Goal: Find specific page/section: Find specific page/section

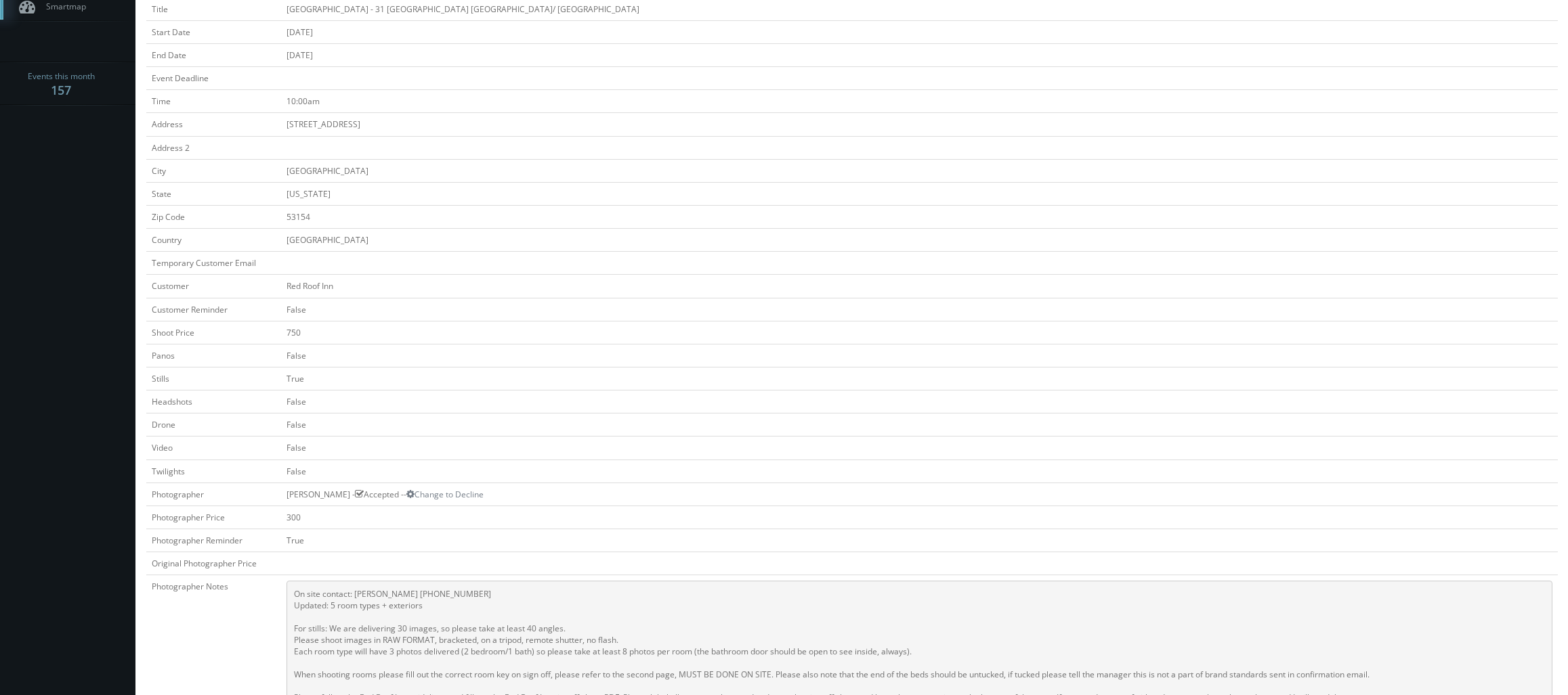
scroll to position [135, 0]
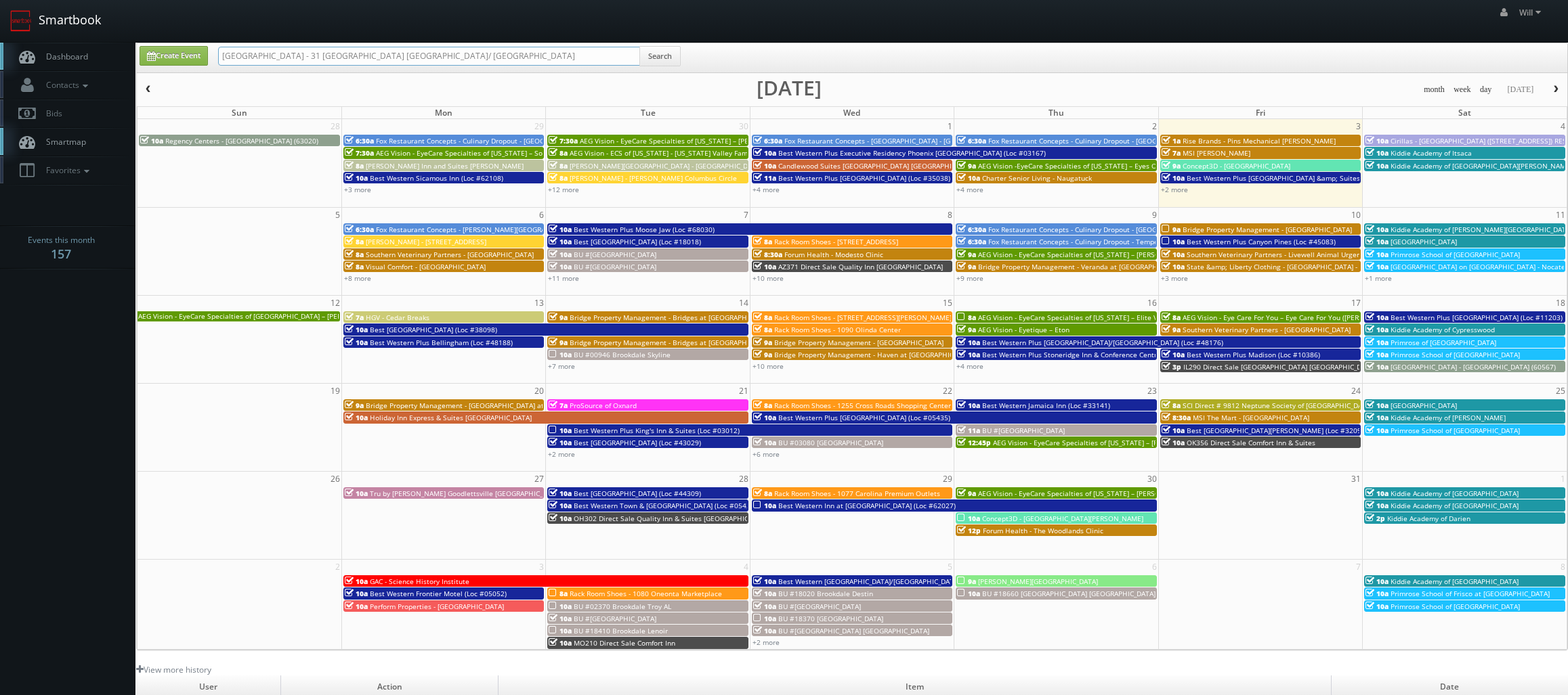
drag, startPoint x: 479, startPoint y: 59, endPoint x: 53, endPoint y: 39, distance: 426.5
click at [53, 39] on body "Smartbook Toggle Side Navigation Toggle Top Navigation Will Will Profile Logout…" at bounding box center [784, 465] width 1568 height 929
paste input "([DATE]) Perform Properties - [PERSON_NAME][GEOGRAPHIC_DATA]"
drag, startPoint x: 264, startPoint y: 57, endPoint x: -4, endPoint y: 65, distance: 268.1
click at [0, 65] on html "Smartbook Toggle Side Navigation Toggle Top Navigation Will Will Profile Logout…" at bounding box center [784, 465] width 1568 height 929
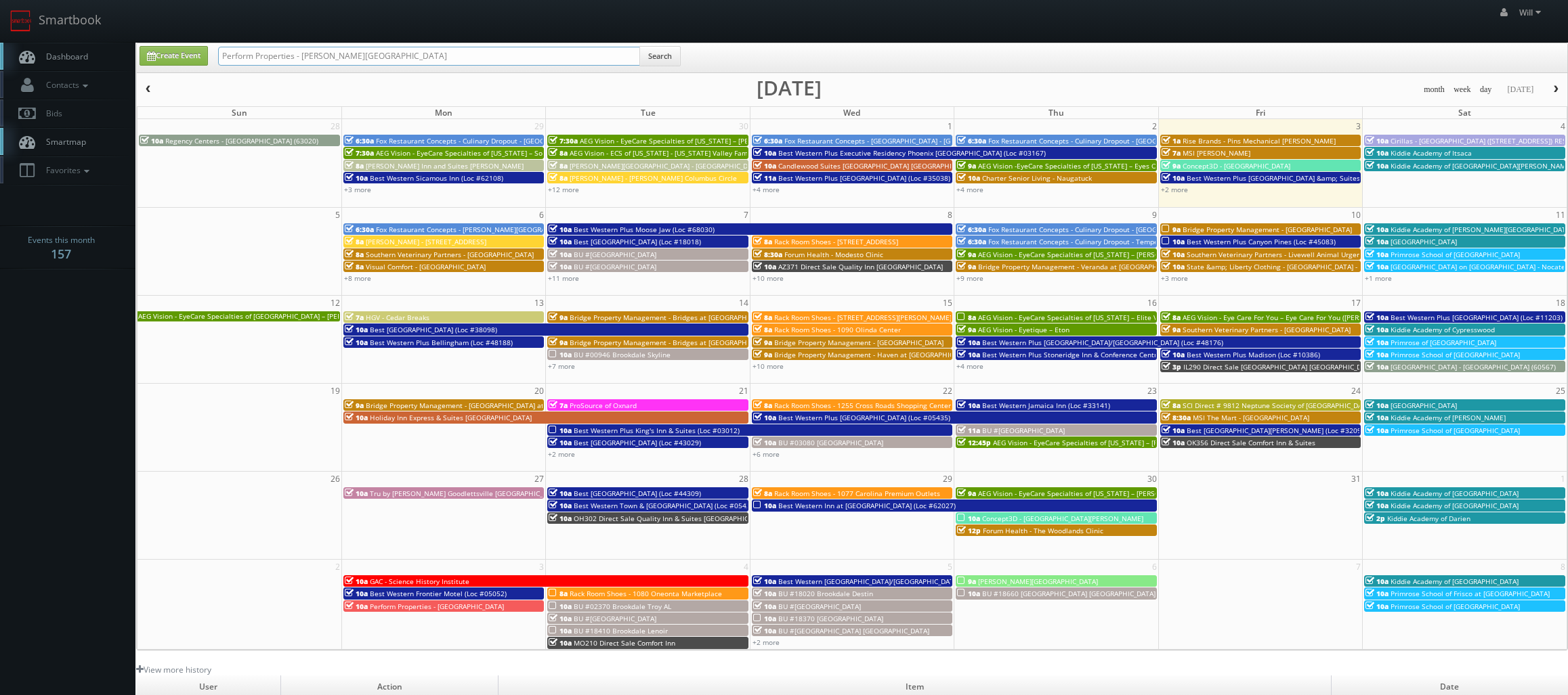
type input "Perform Properties - [PERSON_NAME][GEOGRAPHIC_DATA]"
click at [667, 65] on button "Search" at bounding box center [659, 56] width 42 height 20
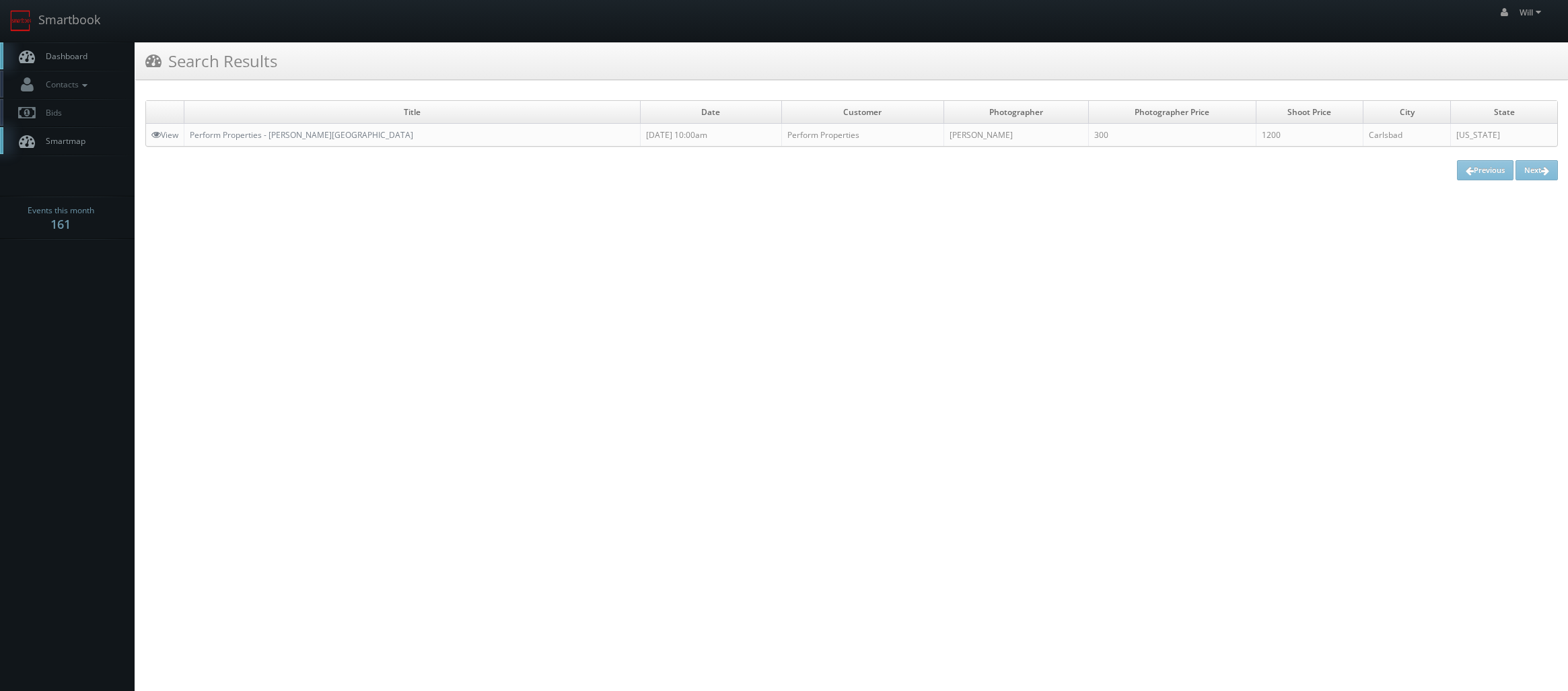
click at [272, 145] on td "Perform Properties - [PERSON_NAME][GEOGRAPHIC_DATA]" at bounding box center [412, 135] width 456 height 23
click at [278, 137] on link "Perform Properties - [PERSON_NAME][GEOGRAPHIC_DATA]" at bounding box center [302, 135] width 224 height 11
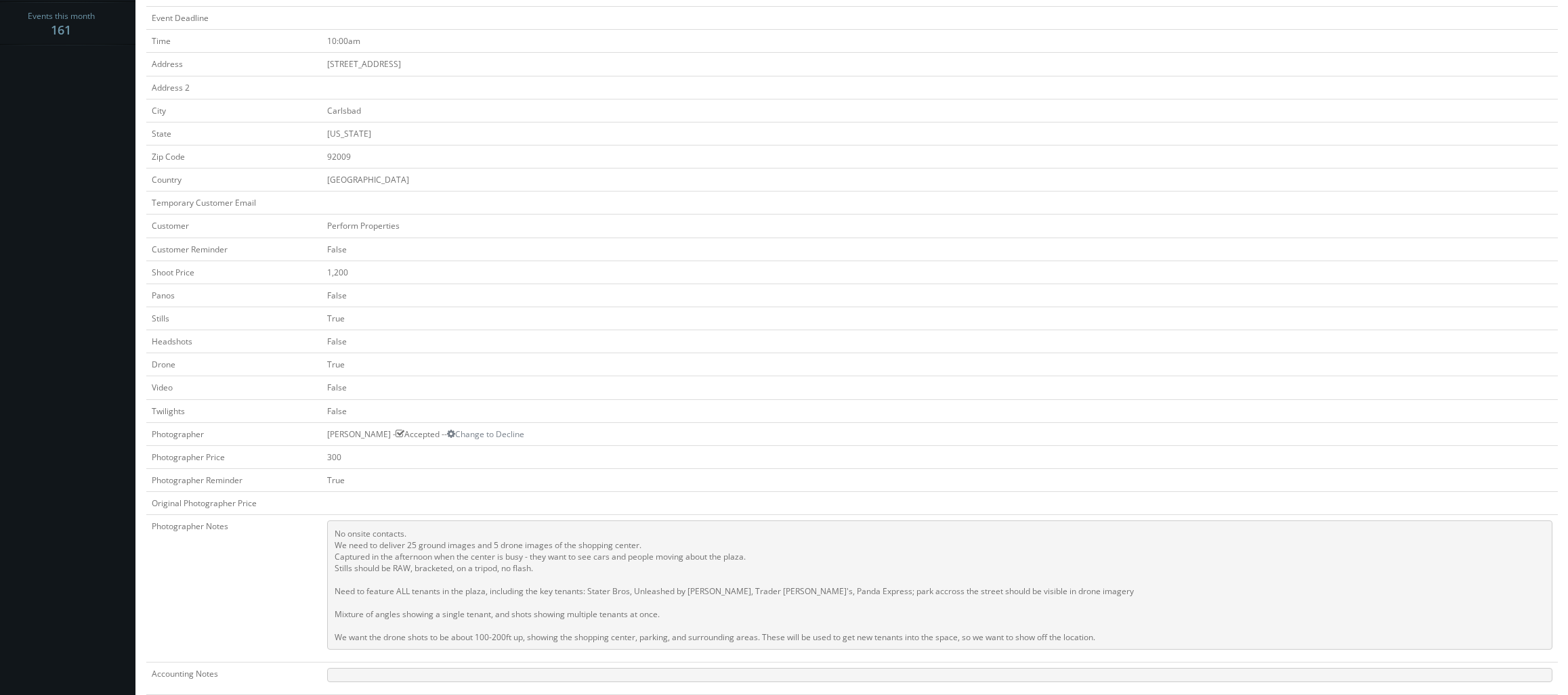
scroll to position [203, 0]
